Goal: Transaction & Acquisition: Obtain resource

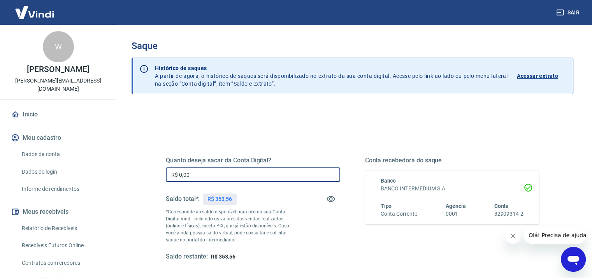
drag, startPoint x: 251, startPoint y: 172, endPoint x: 156, endPoint y: 166, distance: 94.7
click at [156, 166] on div "Quanto deseja sacar da Conta Digital? R$ 0,00 ​ Saldo total*: R$ 353,56 *Corres…" at bounding box center [352, 212] width 392 height 181
drag, startPoint x: 205, startPoint y: 175, endPoint x: 154, endPoint y: 177, distance: 51.0
click at [154, 177] on div "Quanto deseja sacar da Conta Digital? R$ 35,56 ​ Saldo total*: R$ 353,56 *Corre…" at bounding box center [352, 212] width 410 height 181
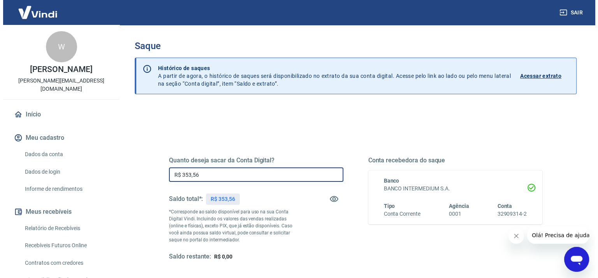
scroll to position [39, 0]
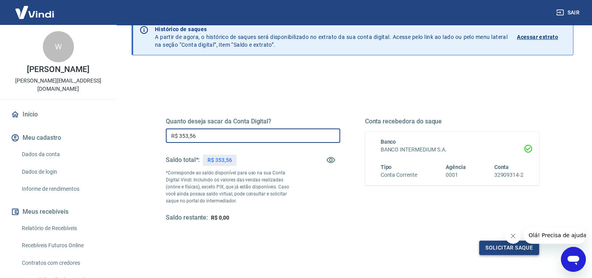
type input "R$ 353,56"
click at [504, 245] on button "Solicitar saque" at bounding box center [509, 247] width 60 height 14
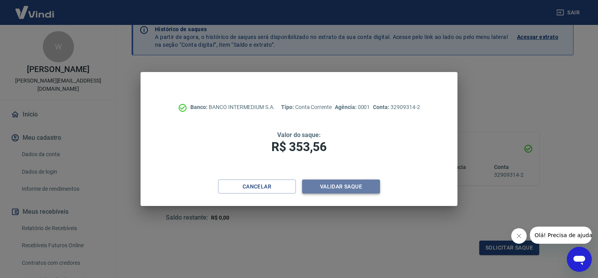
click at [336, 189] on button "Validar saque" at bounding box center [341, 186] width 78 height 14
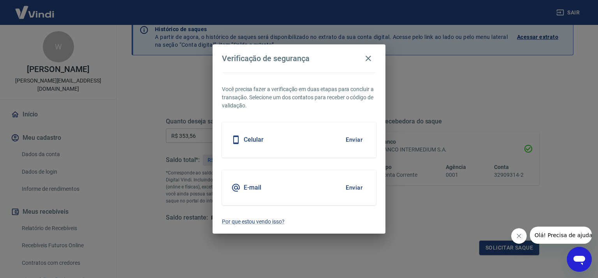
click at [349, 139] on button "Enviar" at bounding box center [353, 139] width 25 height 16
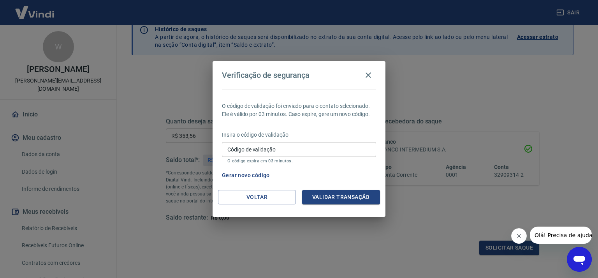
click at [311, 147] on input "Código de validação" at bounding box center [299, 149] width 154 height 14
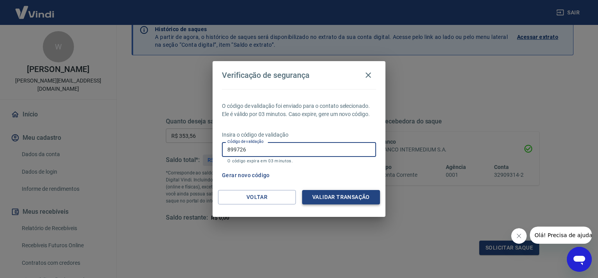
type input "899726"
click at [338, 200] on button "Validar transação" at bounding box center [341, 197] width 78 height 14
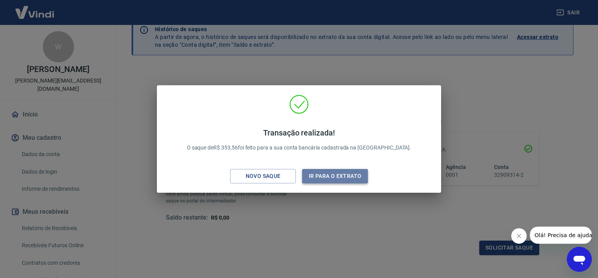
click at [328, 177] on button "Ir para o extrato" at bounding box center [335, 176] width 66 height 14
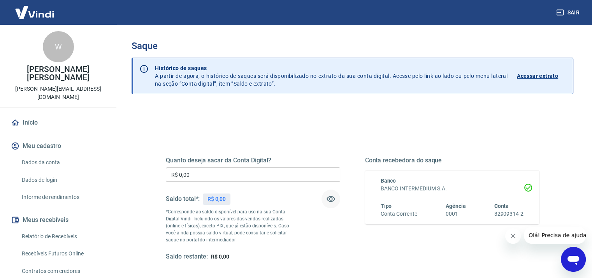
click at [331, 200] on icon "button" at bounding box center [330, 198] width 9 height 9
